Goal: Information Seeking & Learning: Understand process/instructions

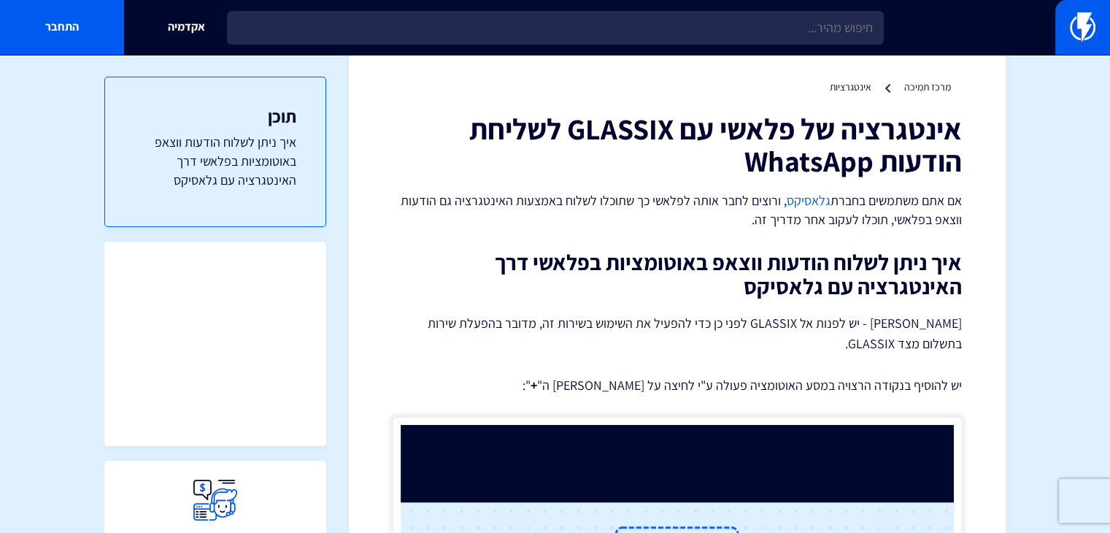
scroll to position [73, 0]
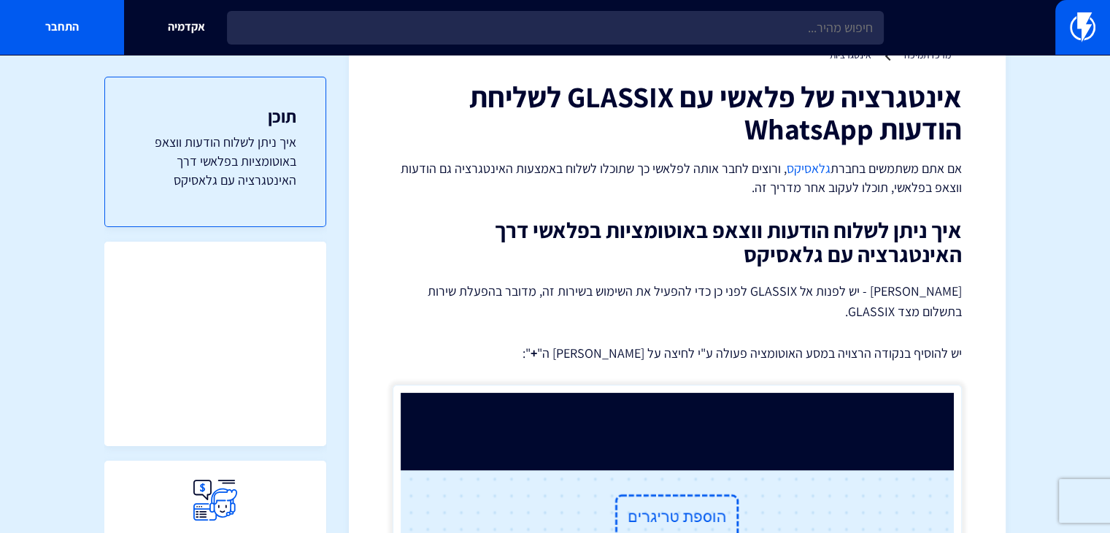
click at [911, 233] on h2 "איך ניתן לשלוח הודעות ווצאפ באוטומציות בפלאשי דרך האינטגרציה עם גלאסיקס" at bounding box center [677, 242] width 569 height 48
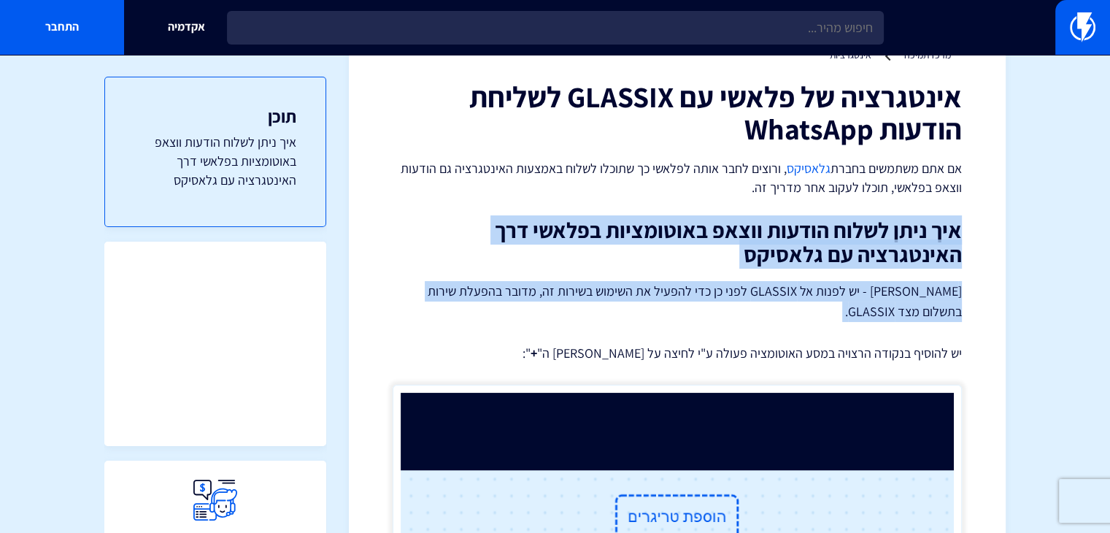
drag, startPoint x: 911, startPoint y: 233, endPoint x: 916, endPoint y: 307, distance: 73.9
click at [838, 287] on p "[PERSON_NAME] - יש לפנות אל GLASSIX לפני כן כדי להפעיל את השימוש בשירות זה, מדו…" at bounding box center [677, 301] width 569 height 41
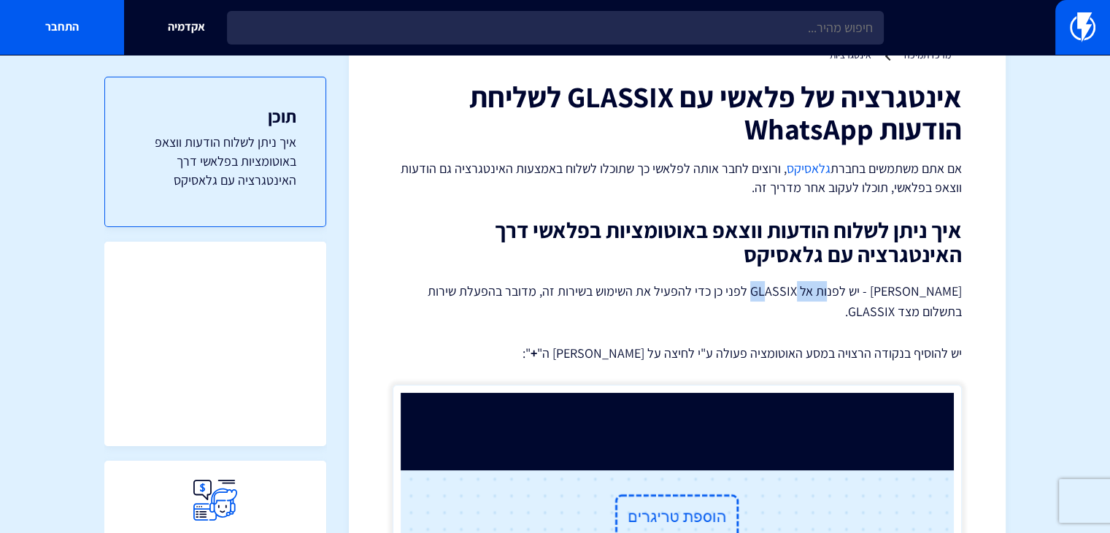
click at [838, 287] on p "[PERSON_NAME] - יש לפנות אל GLASSIX לפני כן כדי להפעיל את השימוש בשירות זה, מדו…" at bounding box center [677, 301] width 569 height 41
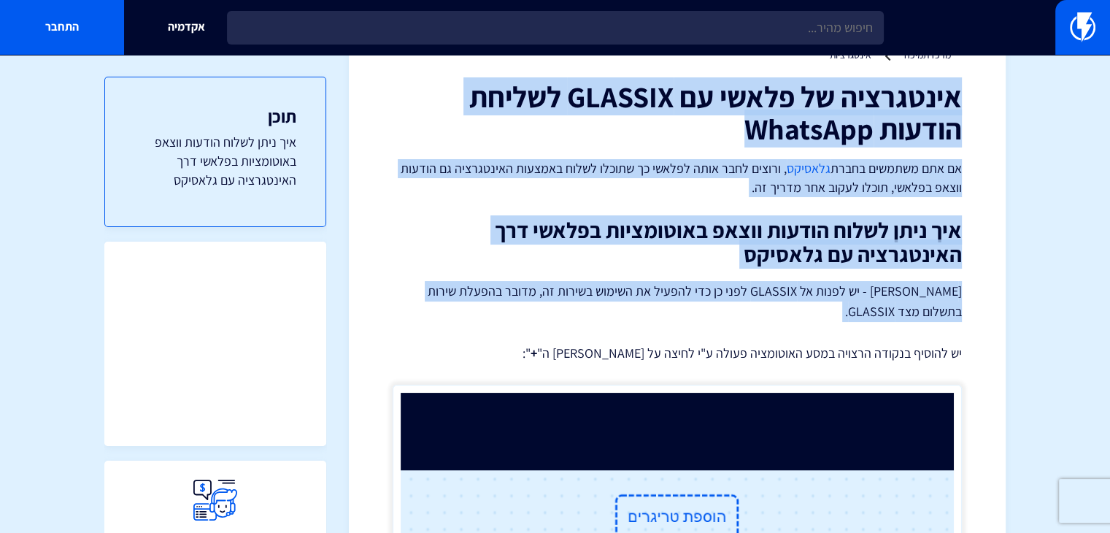
drag, startPoint x: 838, startPoint y: 287, endPoint x: 892, endPoint y: 126, distance: 169.4
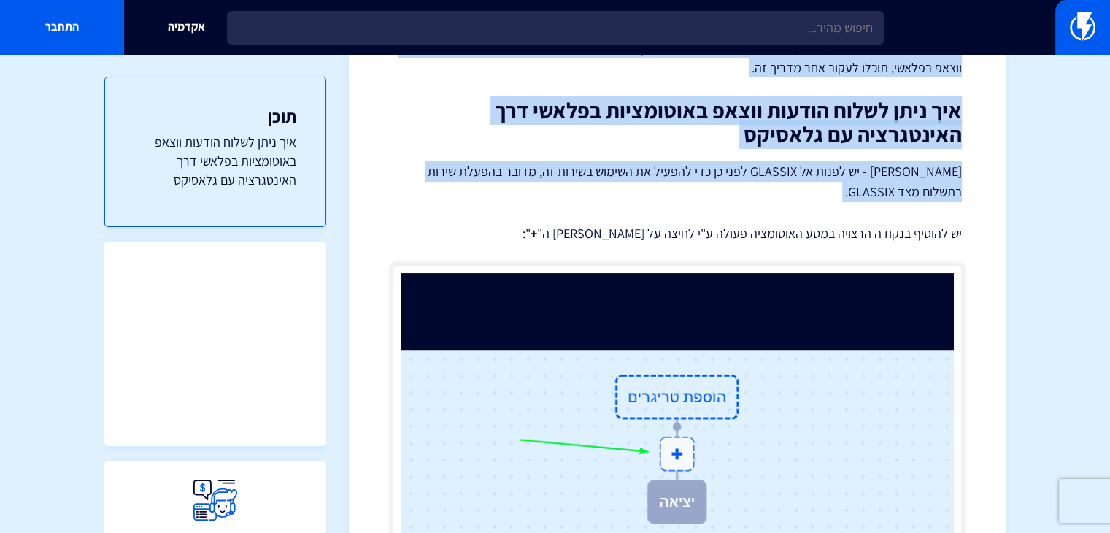
scroll to position [219, 0]
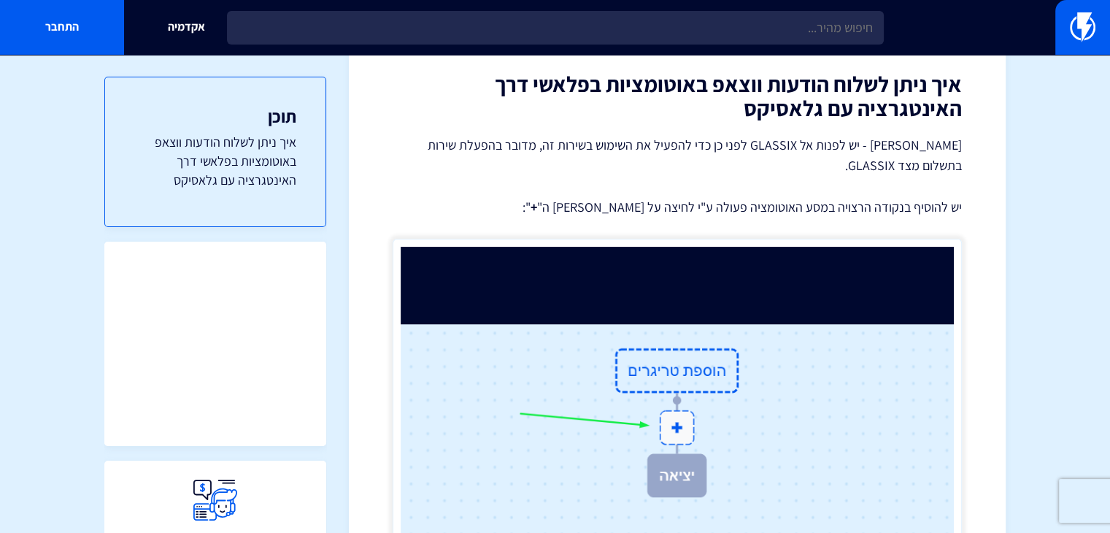
click at [914, 208] on p "יש להוסיף בנקודה הרצויה במסע האוטומציה פעולה ע"י לחיצה על [PERSON_NAME] ה" + ":" at bounding box center [677, 207] width 569 height 19
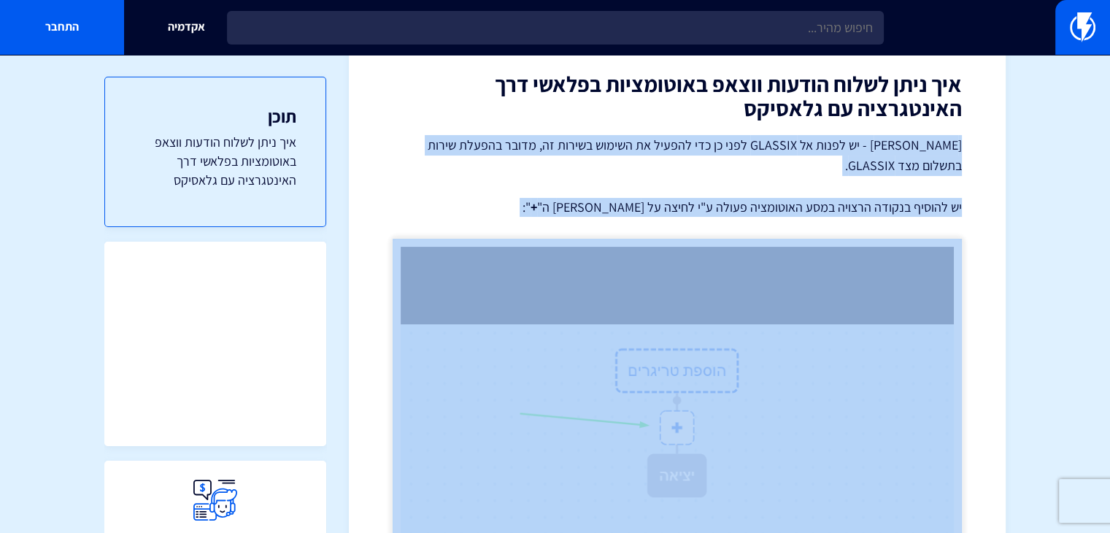
drag, startPoint x: 914, startPoint y: 208, endPoint x: 919, endPoint y: 145, distance: 63.0
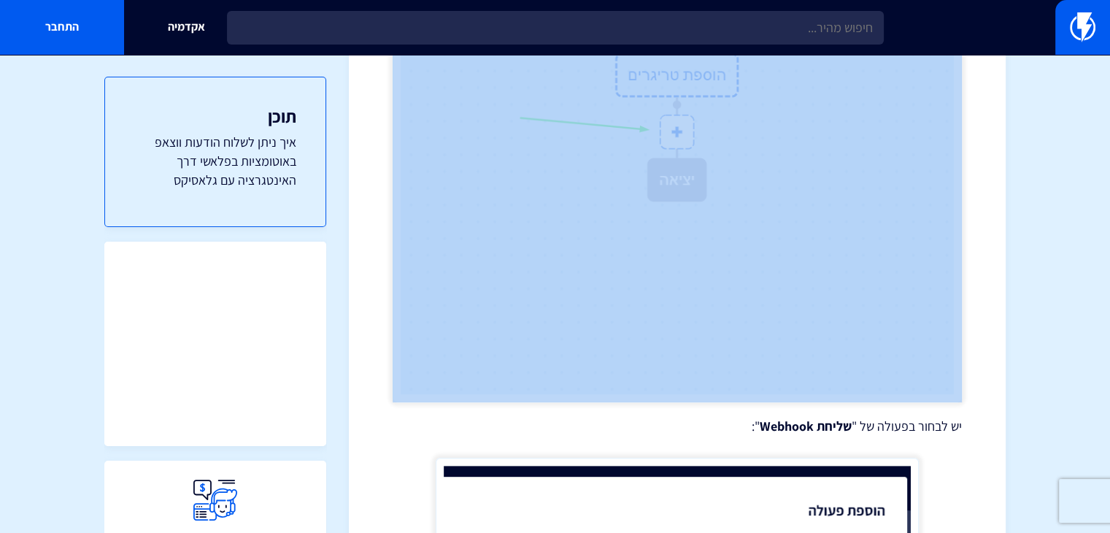
scroll to position [730, 0]
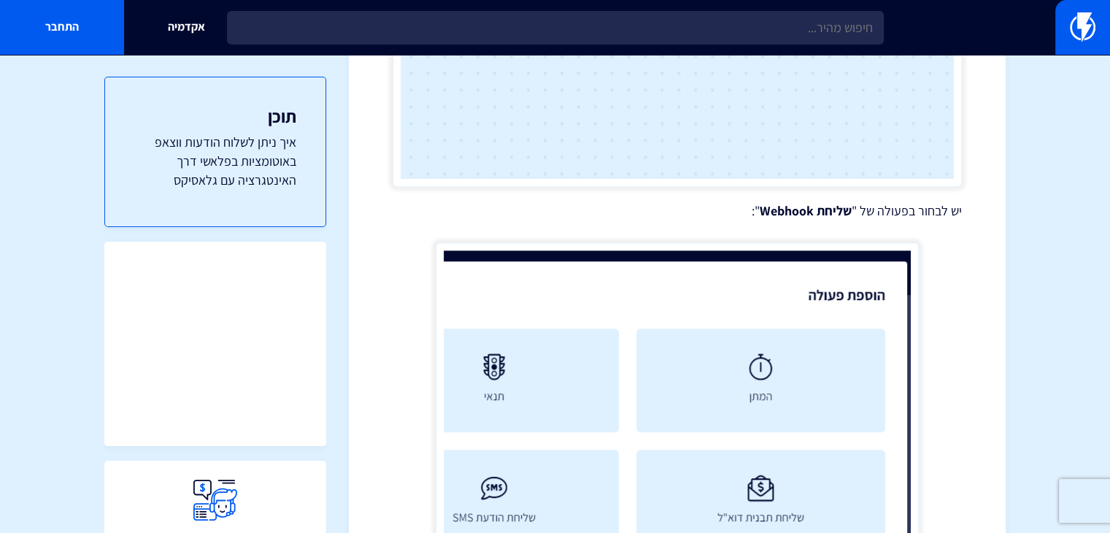
click at [925, 208] on p "יש לבחור בפעולה של " שליחת Webhook ":" at bounding box center [677, 210] width 569 height 19
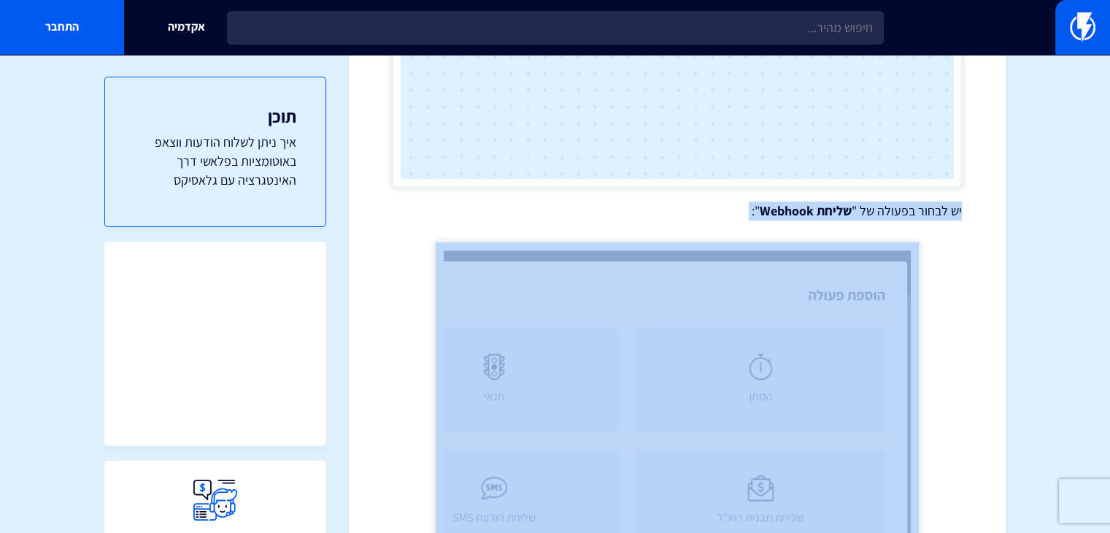
click at [925, 208] on p "יש לבחור בפעולה של " שליחת Webhook ":" at bounding box center [677, 210] width 569 height 19
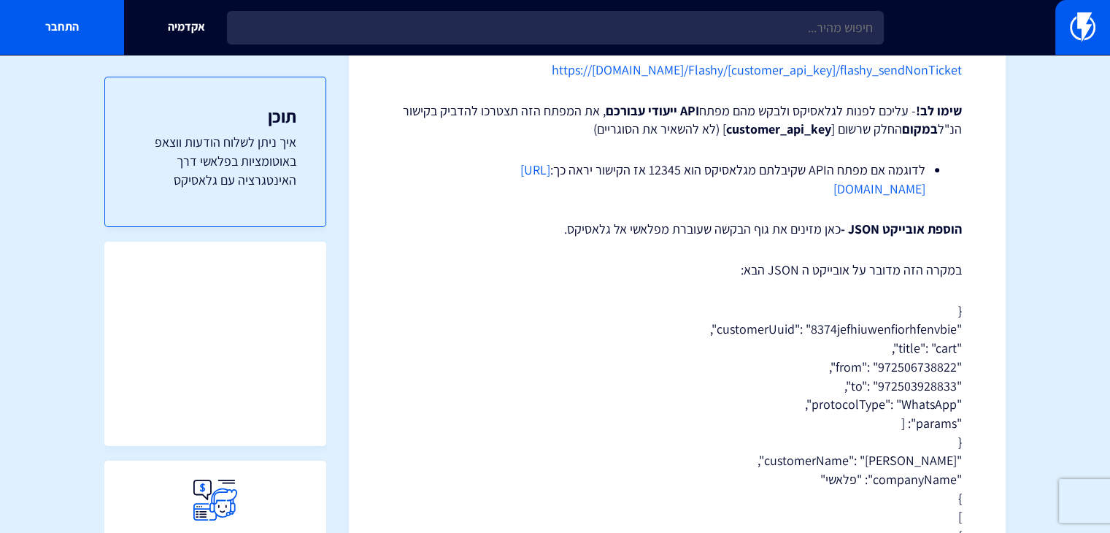
scroll to position [2201, 0]
